Goal: Find specific page/section: Find specific page/section

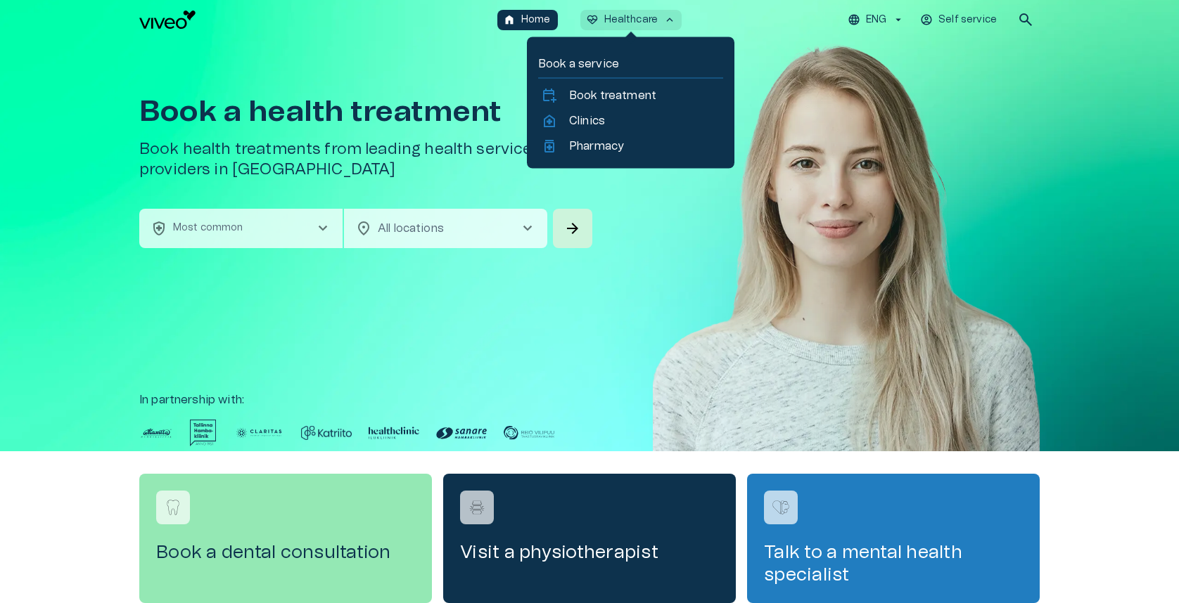
click at [617, 20] on p "Healthcare" at bounding box center [631, 20] width 54 height 15
click at [606, 114] on link "home_health Clinics" at bounding box center [630, 121] width 179 height 17
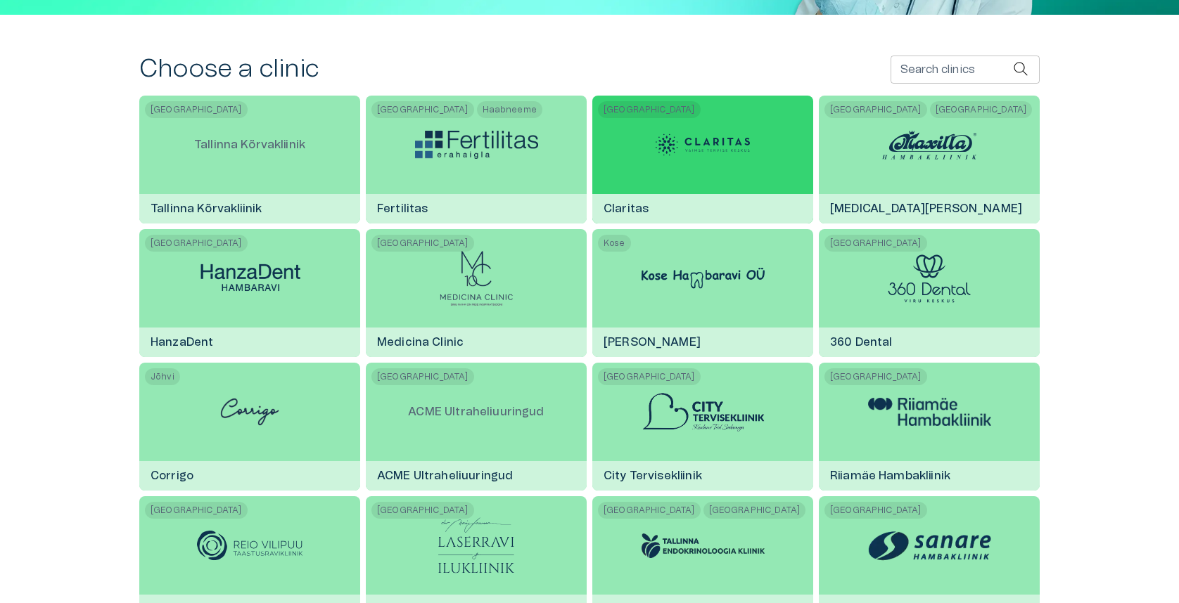
scroll to position [272, 0]
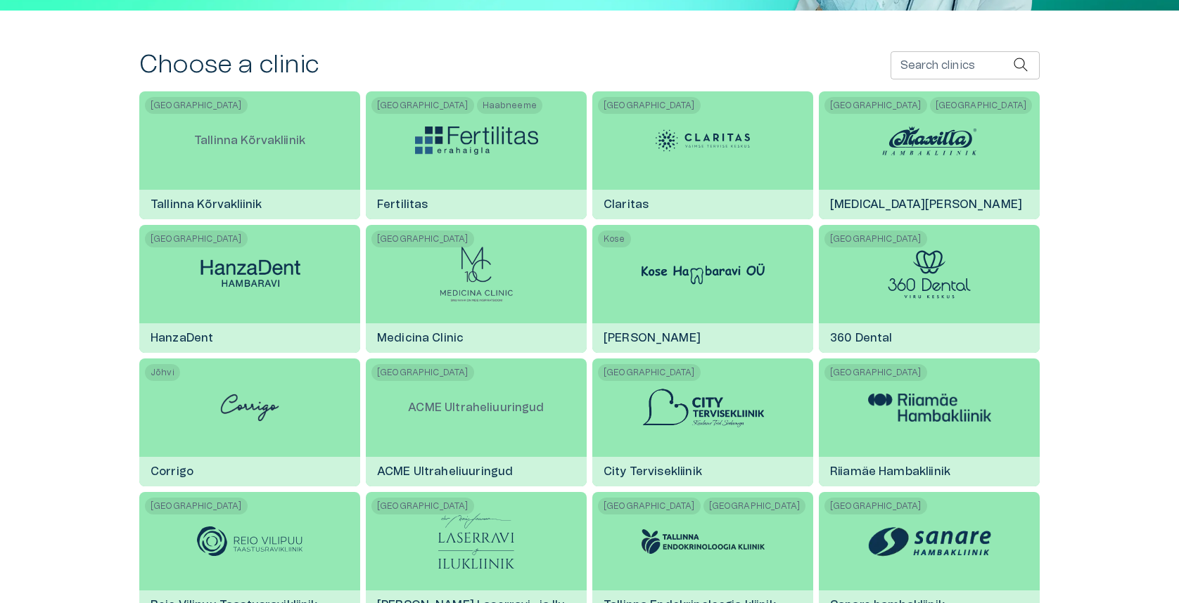
click at [932, 75] on input "Search clinics" at bounding box center [951, 65] width 122 height 28
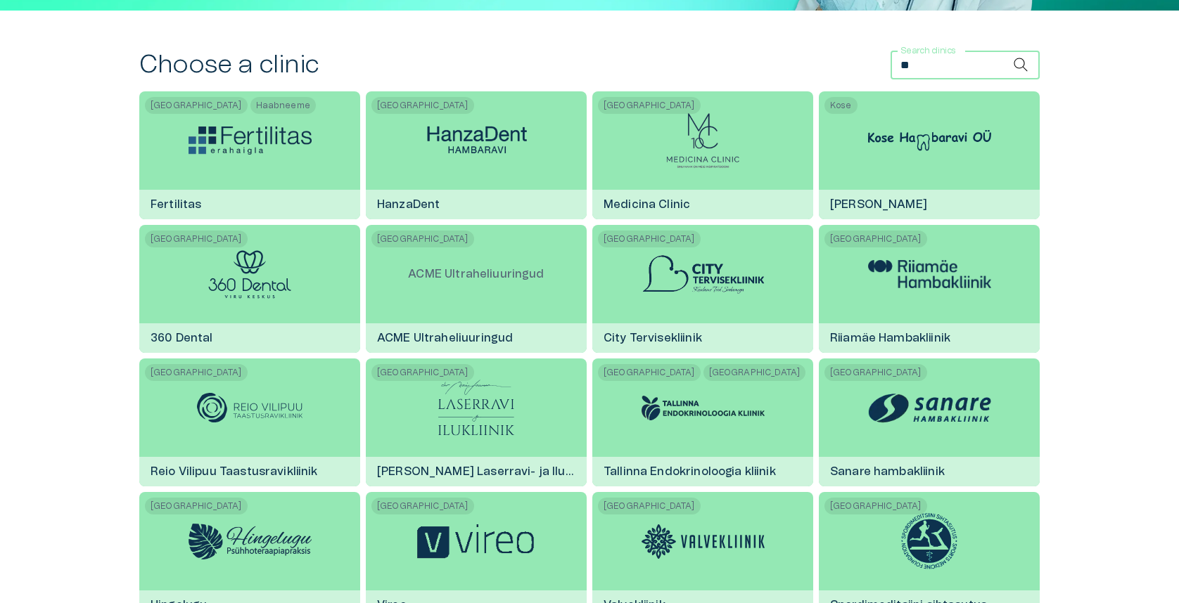
scroll to position [145, 0]
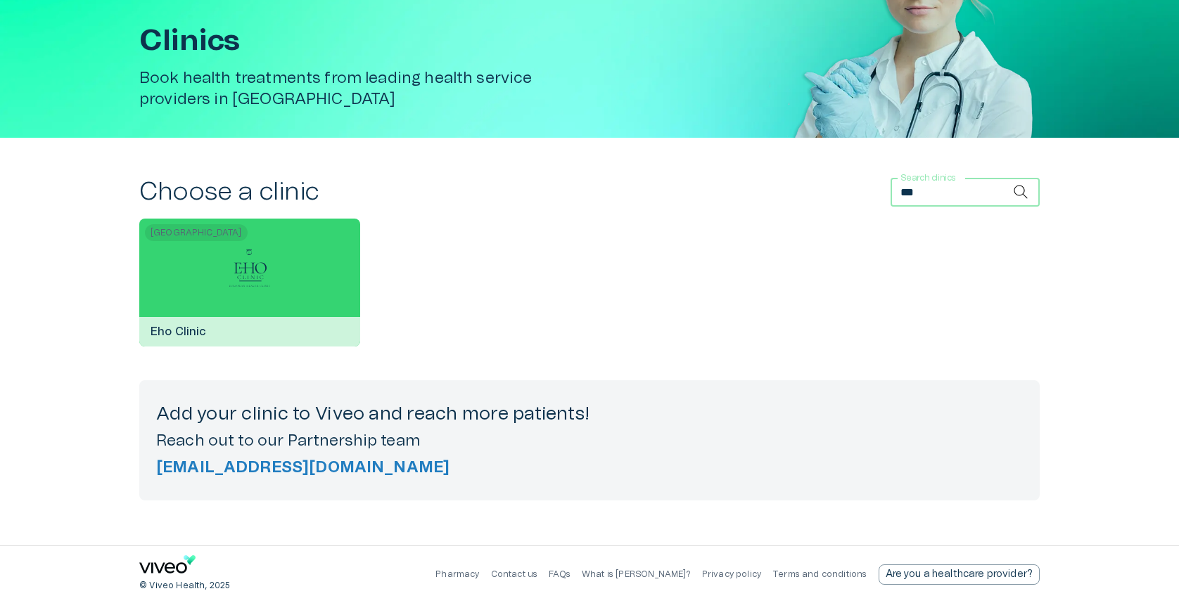
type input "***"
click at [262, 236] on div at bounding box center [249, 268] width 60 height 98
